Goal: Information Seeking & Learning: Learn about a topic

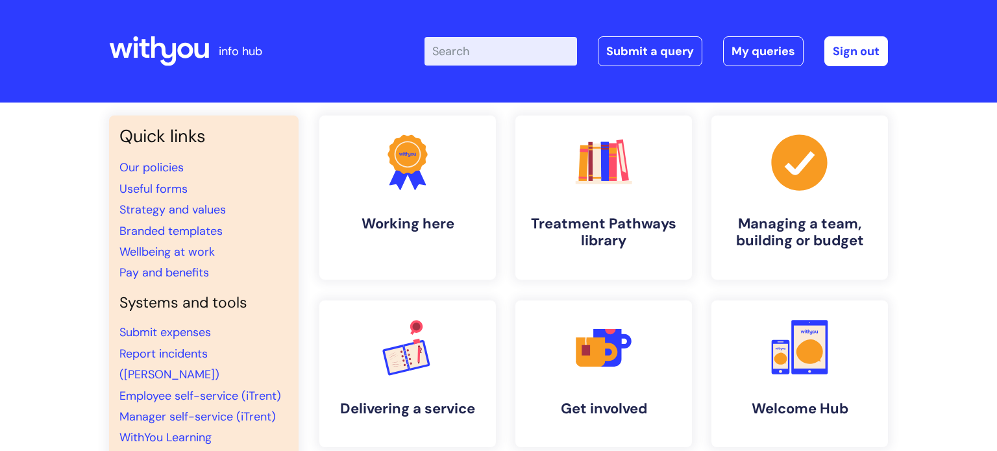
click at [467, 49] on input "Enter your search term here..." at bounding box center [501, 51] width 153 height 29
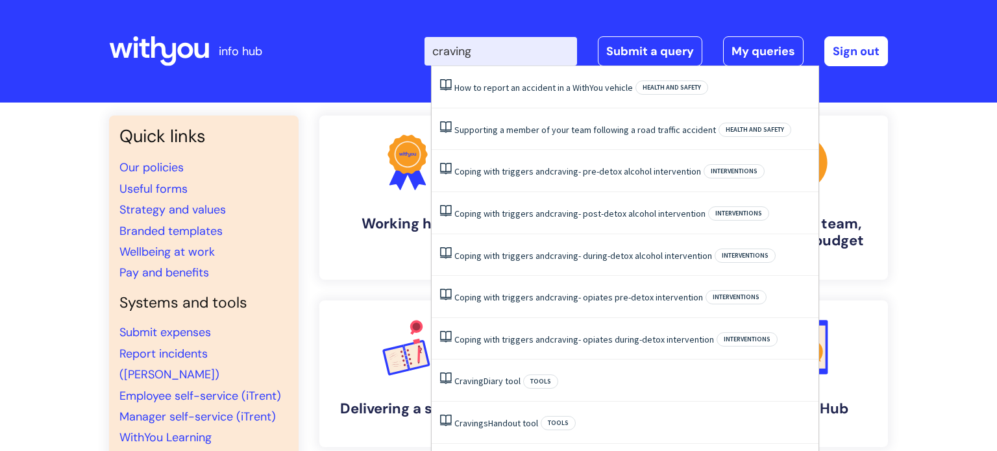
type input "cravings"
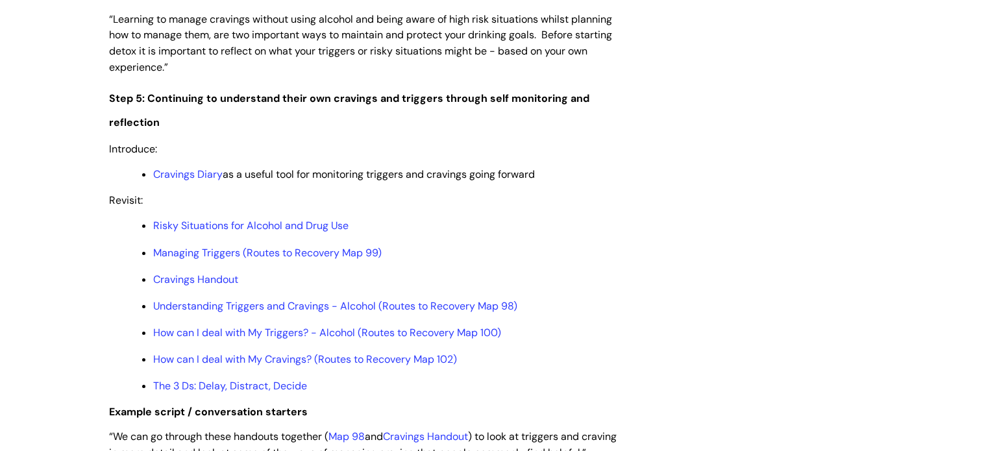
scroll to position [2693, 0]
click at [199, 339] on link "How can I deal with My Triggers? - Alcohol (Routes to Recovery Map 100)" at bounding box center [327, 332] width 348 height 14
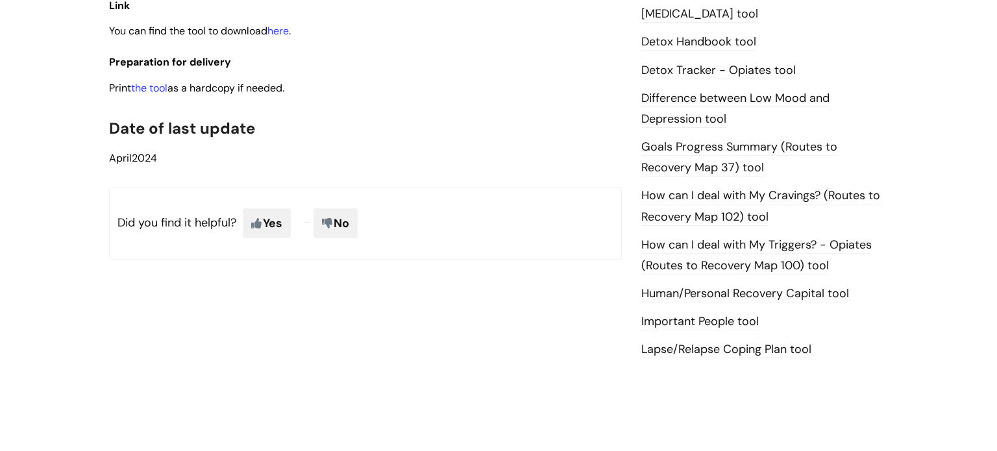
scroll to position [802, 0]
click at [152, 91] on link "the tool" at bounding box center [149, 88] width 36 height 14
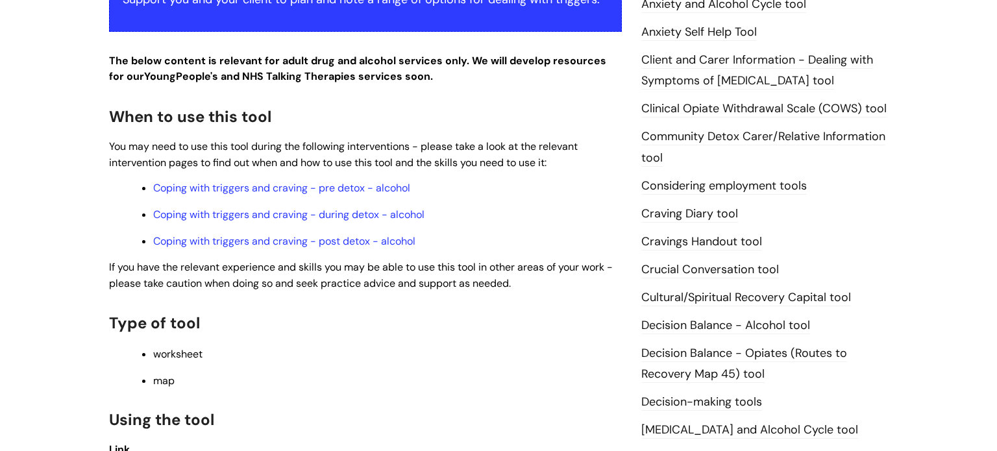
scroll to position [361, 0]
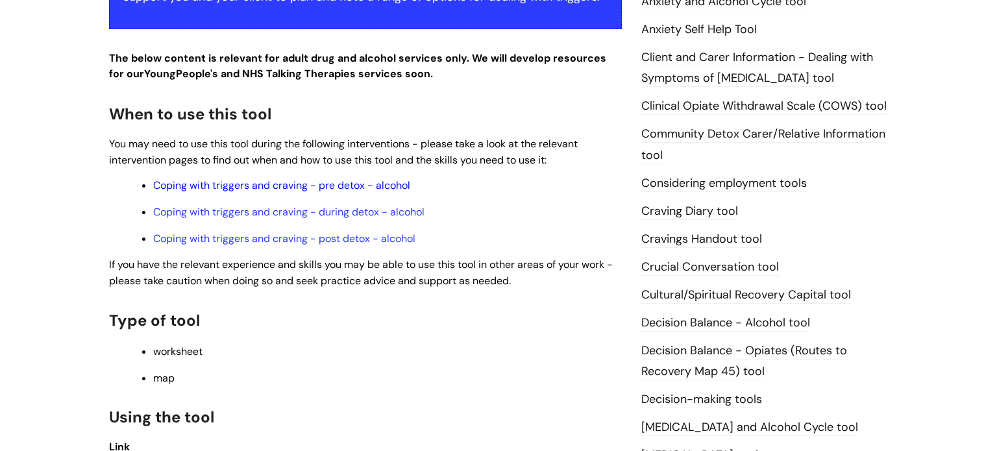
click at [293, 186] on link "Coping with triggers and craving - pre detox - alcohol" at bounding box center [281, 186] width 257 height 14
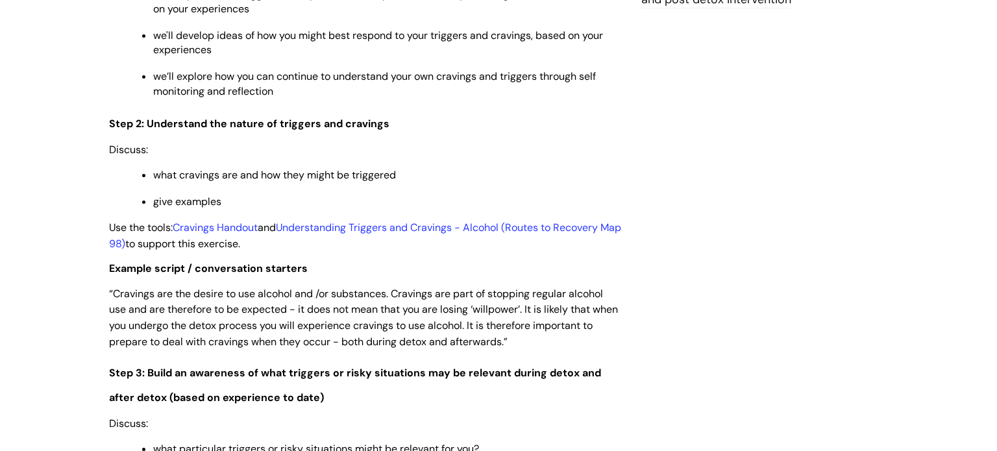
scroll to position [1636, 0]
click at [250, 234] on link "Cravings Handout" at bounding box center [215, 228] width 85 height 14
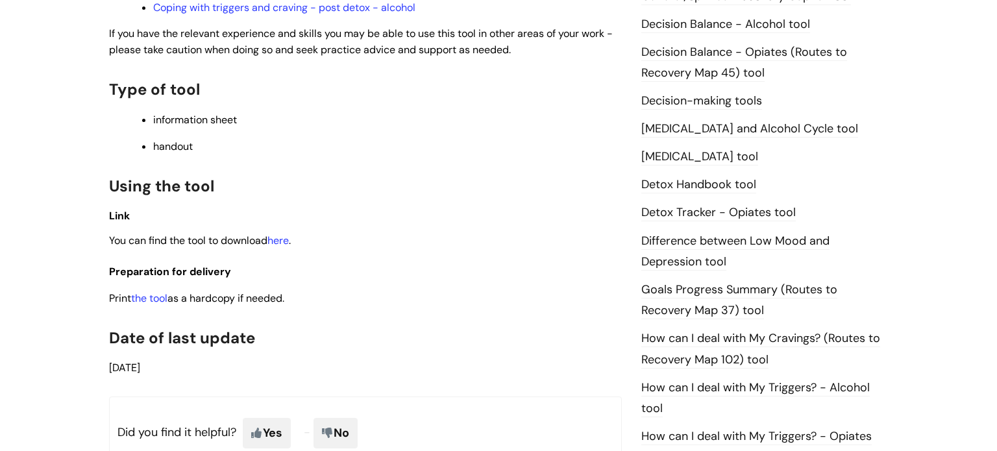
scroll to position [634, 0]
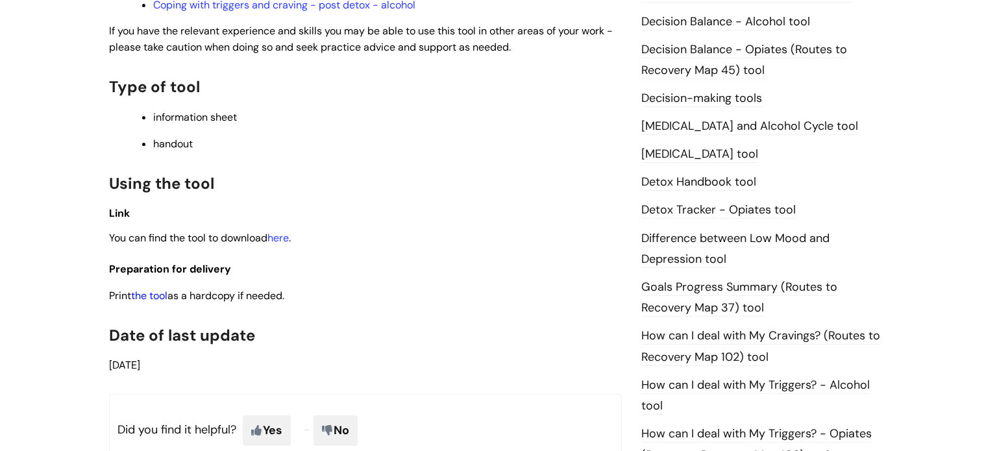
click at [155, 297] on link "the tool" at bounding box center [149, 296] width 36 height 14
